Goal: Check status: Check status

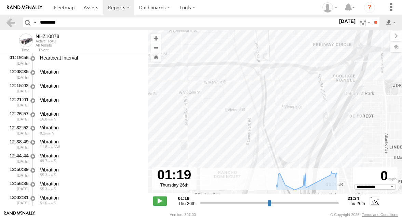
select select "**********"
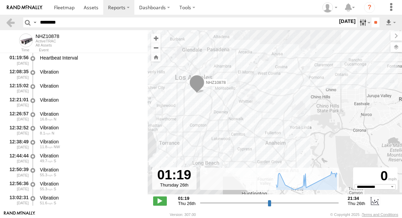
click at [358, 23] on label at bounding box center [364, 22] width 15 height 10
click at [0, 0] on label at bounding box center [0, 0] width 0 height 0
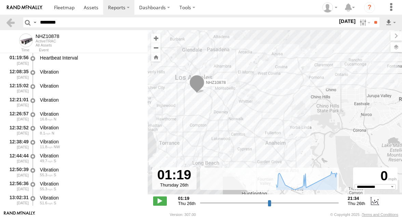
click at [0, 0] on label at bounding box center [0, 0] width 0 height 0
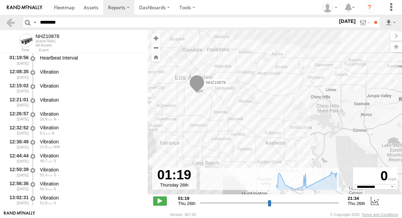
click at [0, 0] on label at bounding box center [0, 0] width 0 height 0
click at [373, 23] on input "**" at bounding box center [376, 22] width 8 height 10
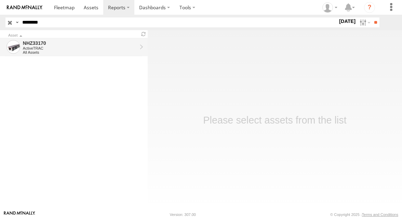
click at [91, 44] on div "NHZ33170" at bounding box center [80, 43] width 114 height 6
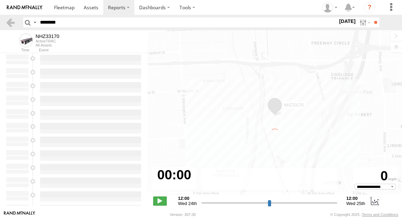
type input "**********"
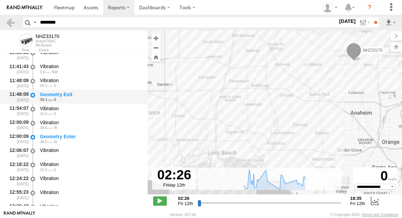
scroll to position [470, 0]
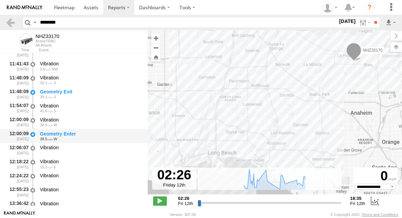
click at [75, 138] on div "38.5 W" at bounding box center [90, 139] width 101 height 4
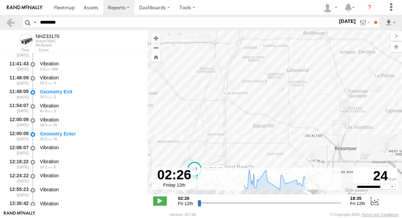
drag, startPoint x: 207, startPoint y: 138, endPoint x: 231, endPoint y: 46, distance: 95.5
click at [231, 52] on div "NHZ33170" at bounding box center [275, 115] width 255 height 171
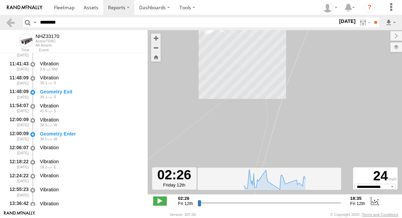
drag, startPoint x: 232, startPoint y: 51, endPoint x: 227, endPoint y: 148, distance: 97.4
click at [229, 138] on div "NHZ33170" at bounding box center [275, 115] width 255 height 171
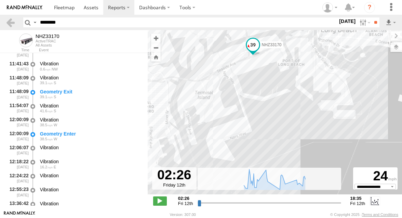
drag, startPoint x: 258, startPoint y: 101, endPoint x: 257, endPoint y: 121, distance: 20.5
click at [258, 121] on div "NHZ33170" at bounding box center [275, 115] width 255 height 171
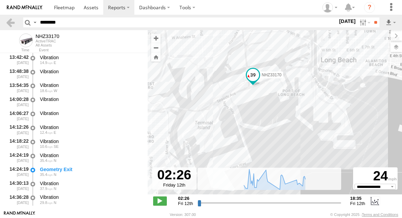
scroll to position [630, 0]
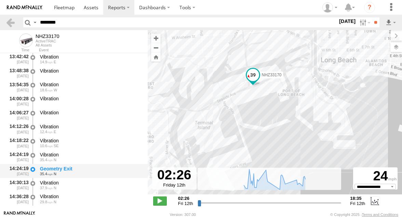
click at [79, 172] on div "Geometry Exit" at bounding box center [90, 169] width 101 height 6
